Goal: Complete application form

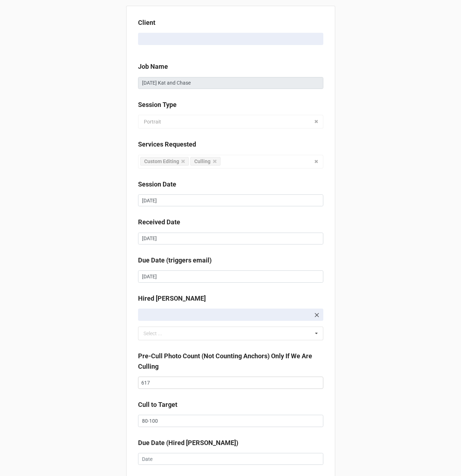
scroll to position [75, 0]
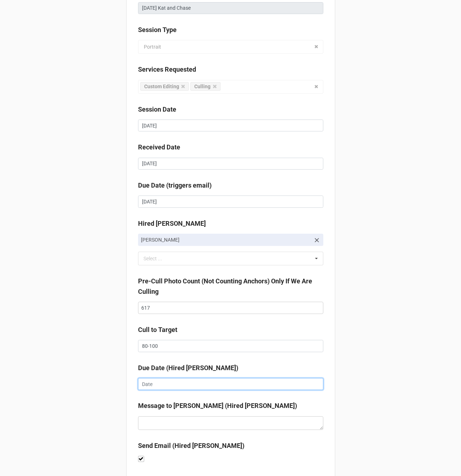
click at [151, 387] on input "text" at bounding box center [230, 384] width 185 height 12
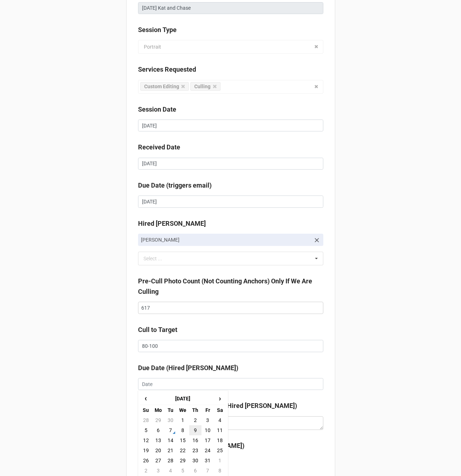
click at [191, 430] on td "9" at bounding box center [195, 431] width 12 height 10
type input "[DATE]"
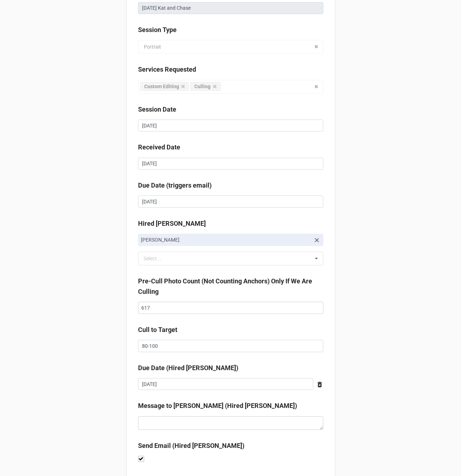
scroll to position [118, 0]
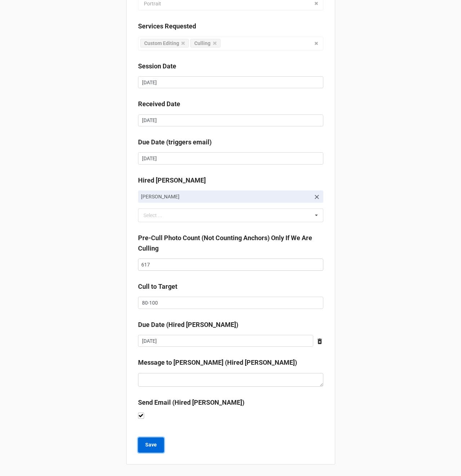
click at [145, 441] on b "Save" at bounding box center [151, 445] width 12 height 8
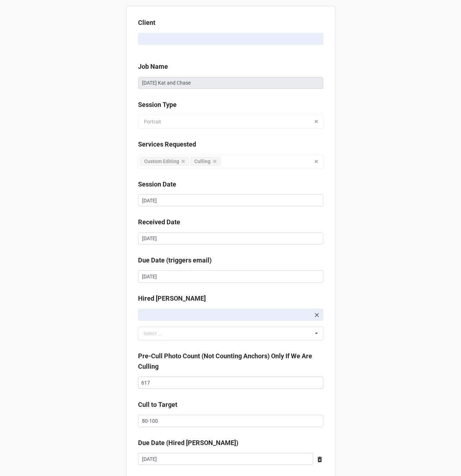
scroll to position [71, 0]
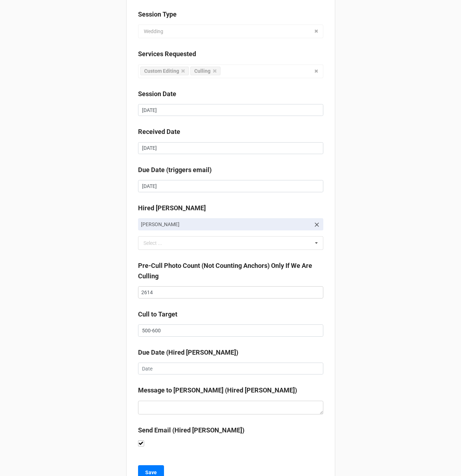
scroll to position [99, 0]
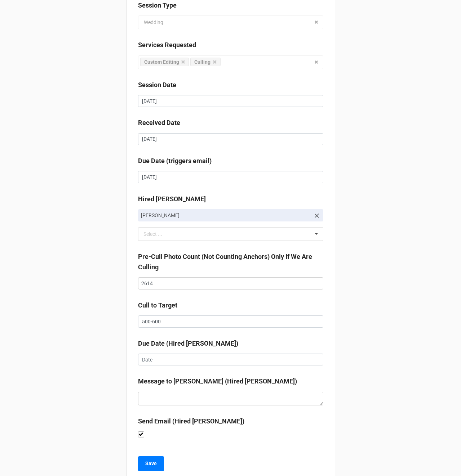
click at [160, 367] on div "Due Date (Hired Culler) ‹ October 2025 › Su Mo Tu We Th Fr Sa 28 29 30 1 2 3 4 …" at bounding box center [230, 355] width 185 height 32
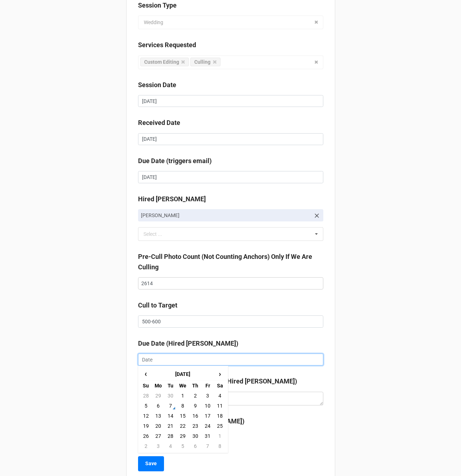
click at [158, 363] on input "text" at bounding box center [230, 360] width 185 height 12
click at [193, 405] on td "9" at bounding box center [195, 406] width 12 height 10
type input "[DATE]"
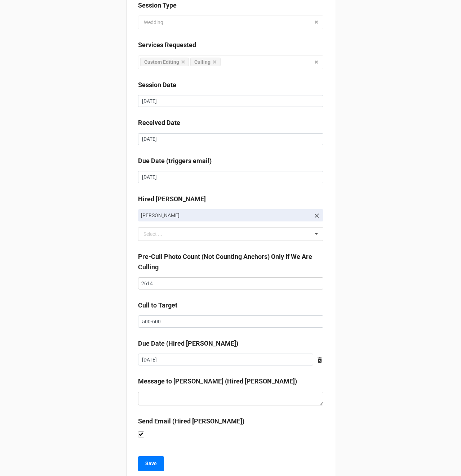
scroll to position [118, 0]
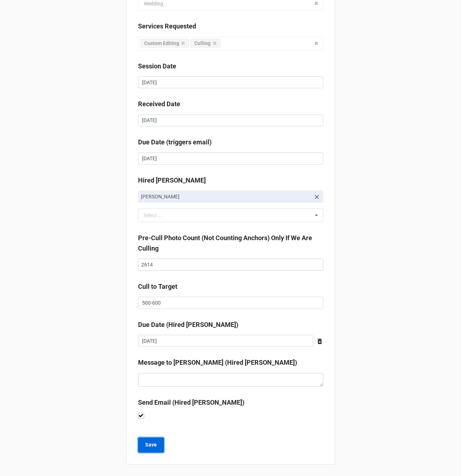
click at [149, 442] on b "Save" at bounding box center [151, 445] width 12 height 8
